Goal: Check status

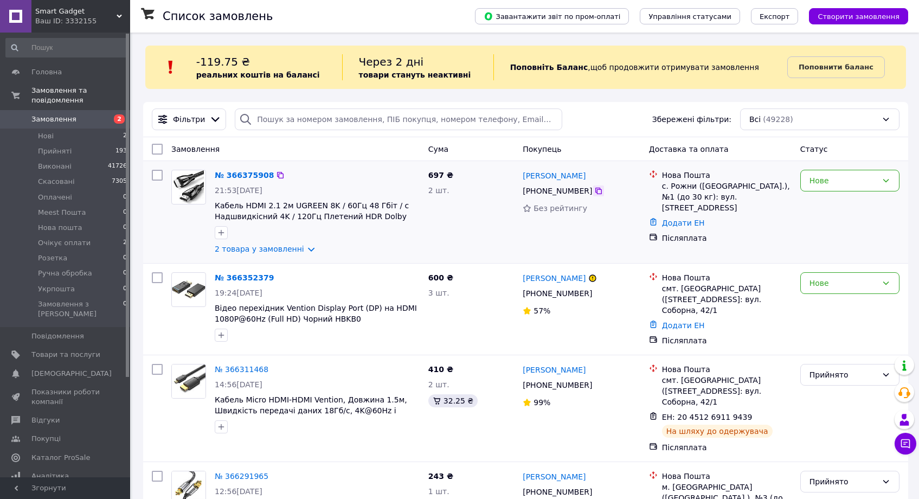
click at [598, 189] on icon at bounding box center [598, 191] width 7 height 7
click at [240, 178] on link "№ 366375908" at bounding box center [244, 175] width 59 height 9
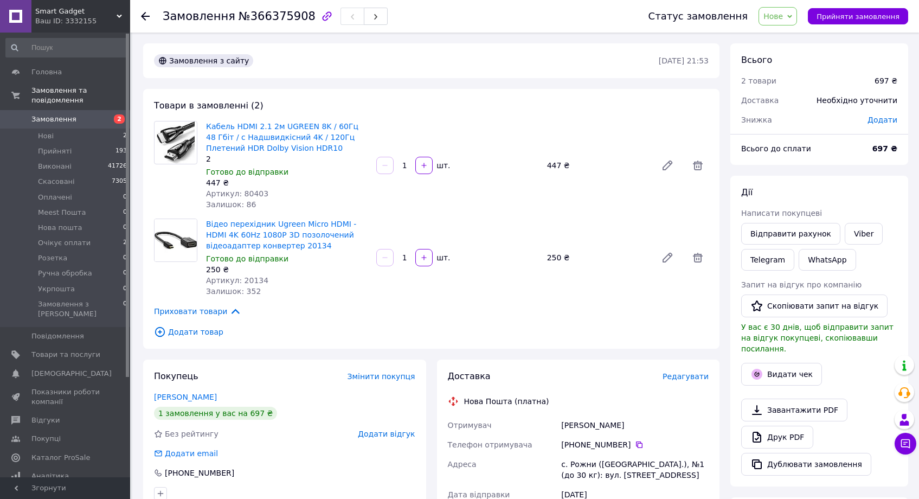
click at [253, 195] on span "Артикул: 80403" at bounding box center [237, 193] width 62 height 9
copy span "80403"
click at [248, 277] on span "Артикул: 20134" at bounding box center [237, 280] width 62 height 9
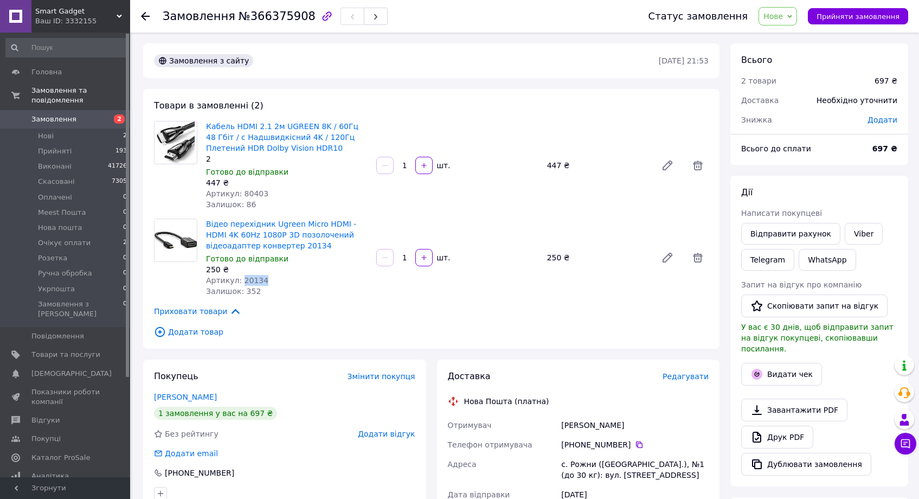
copy span "20134"
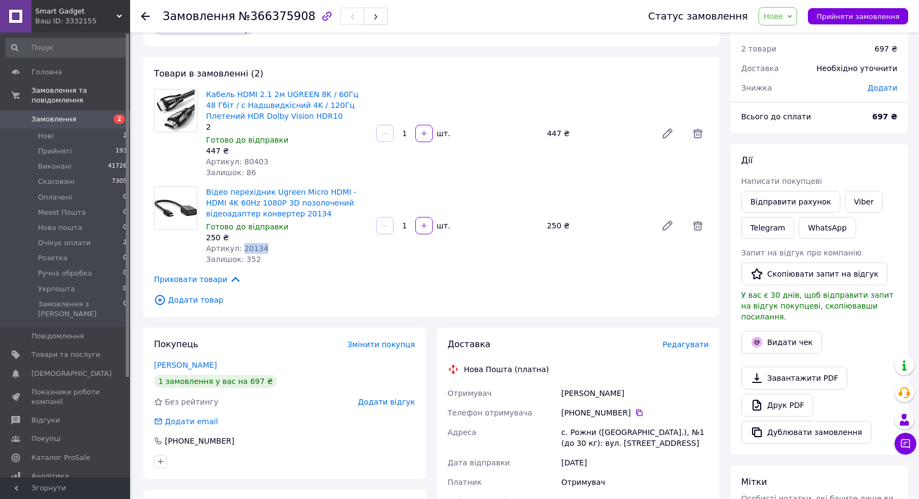
scroll to position [203, 0]
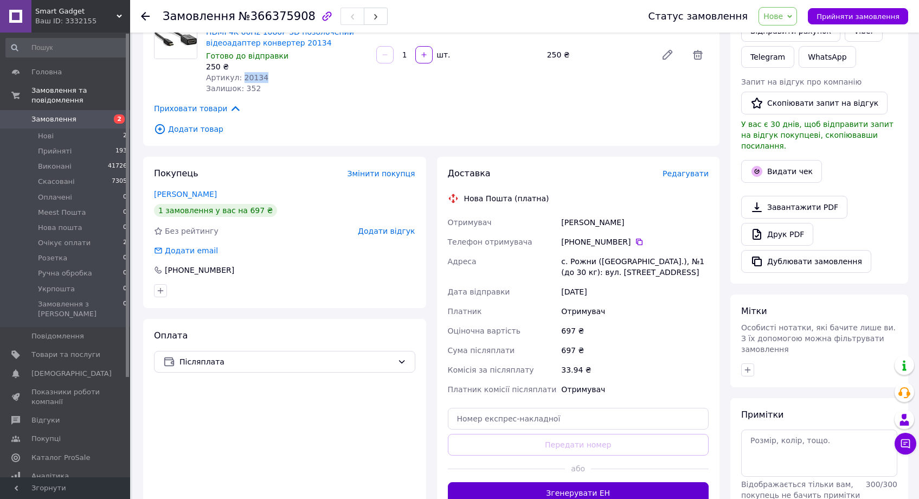
click at [601, 491] on button "Згенерувати ЕН" at bounding box center [578, 493] width 261 height 22
click at [789, 11] on span "Нове" at bounding box center [777, 16] width 38 height 18
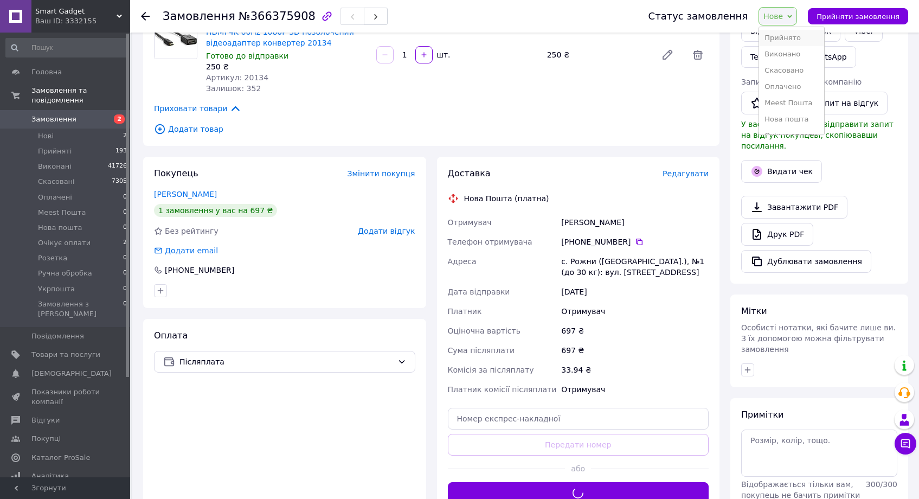
click at [788, 36] on li "Прийнято" at bounding box center [791, 38] width 65 height 16
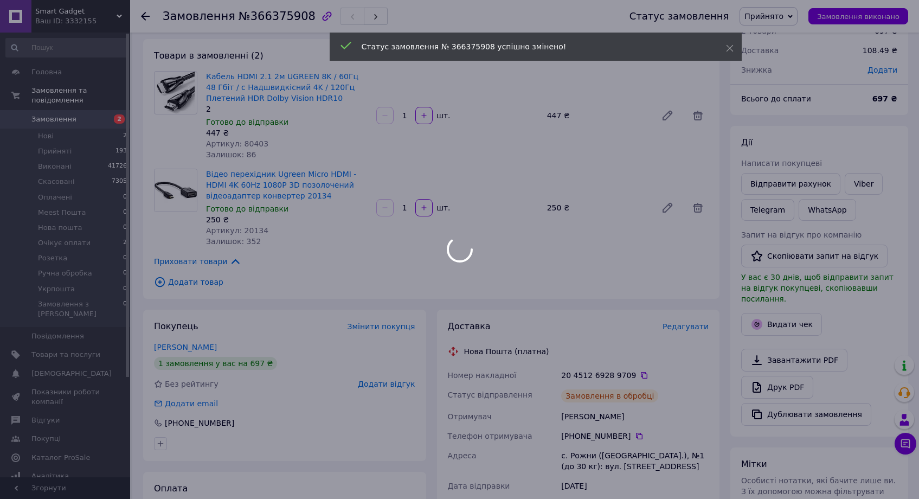
scroll to position [88, 0]
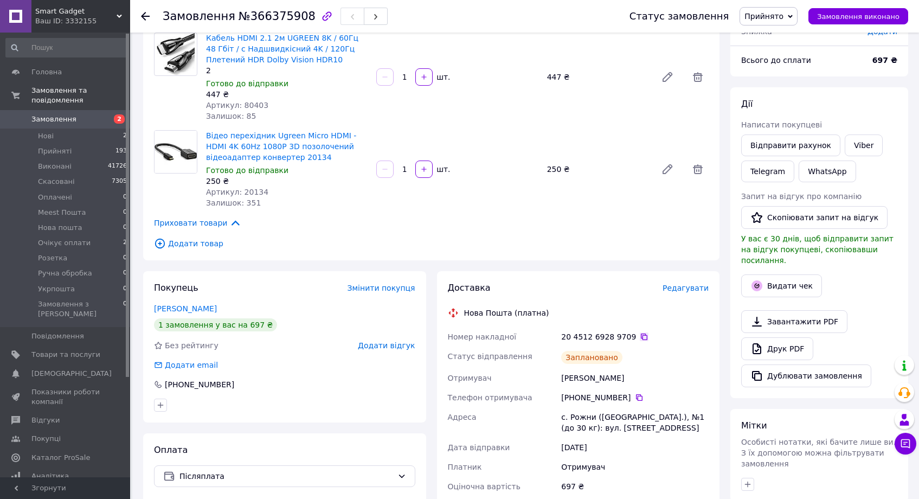
click at [641, 334] on icon at bounding box center [644, 336] width 7 height 7
